Goal: Task Accomplishment & Management: Complete application form

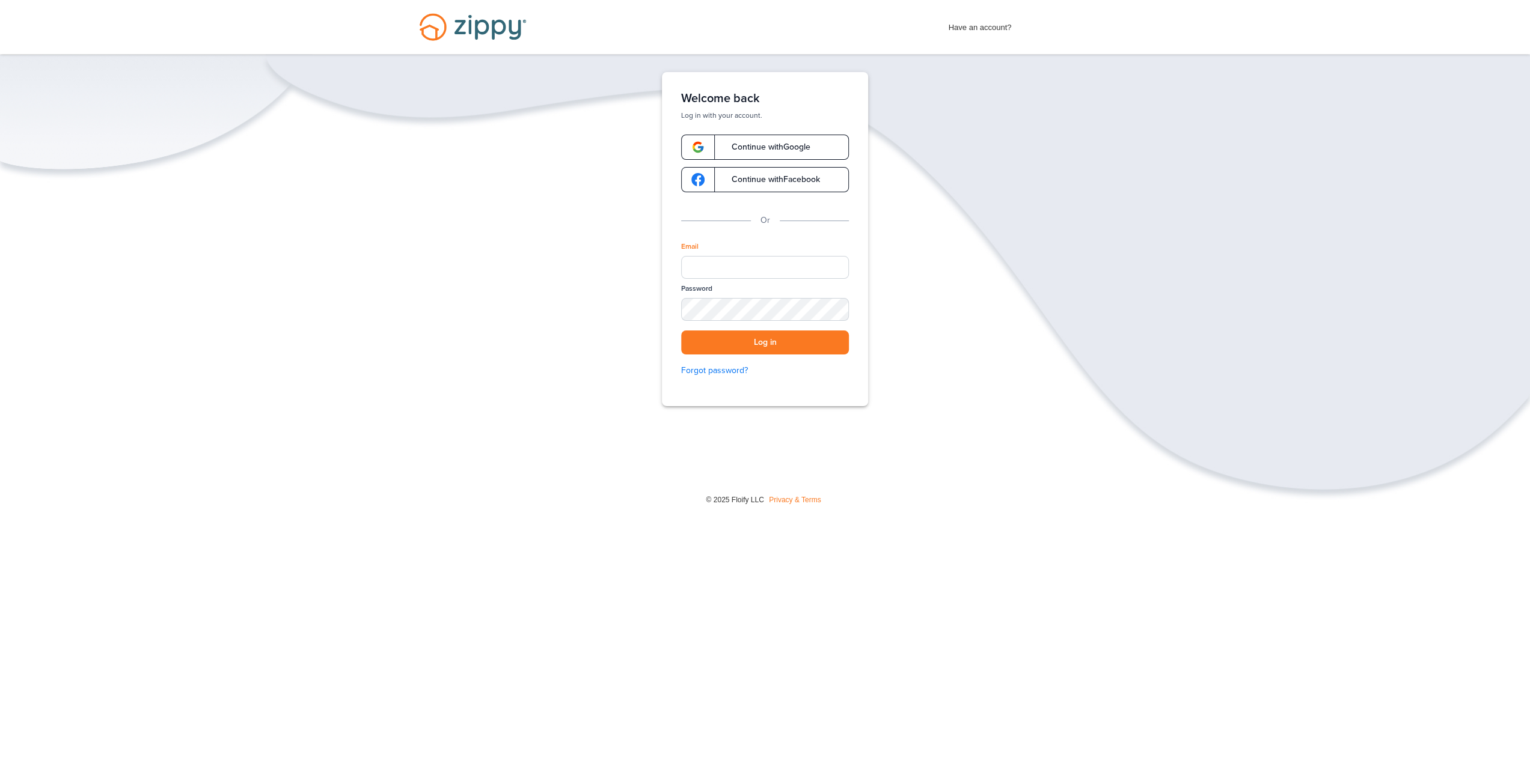
type input "**********"
click at [681, 330] on button "Log in" at bounding box center [765, 343] width 168 height 25
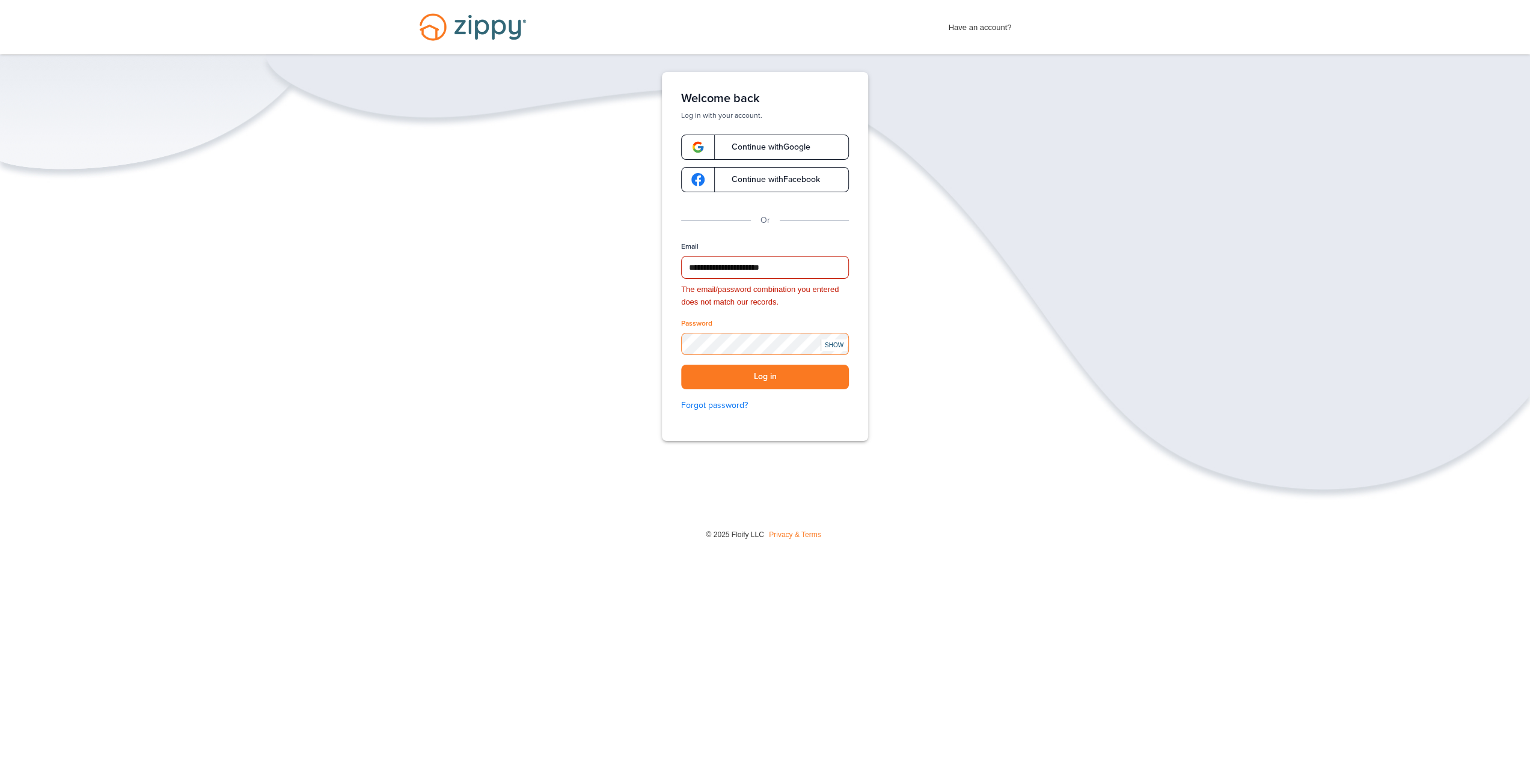
click at [681, 365] on button "Log in" at bounding box center [765, 377] width 168 height 25
